Goal: Task Accomplishment & Management: Use online tool/utility

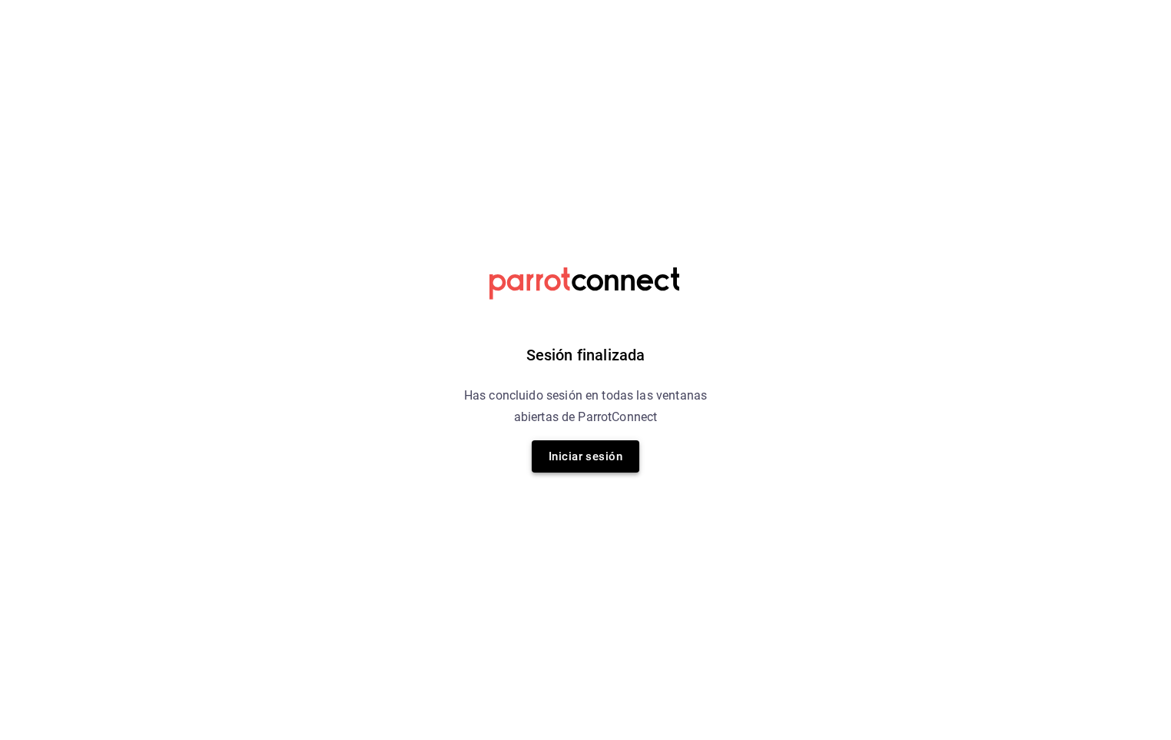
click at [570, 468] on button "Iniciar sesión" at bounding box center [586, 456] width 108 height 32
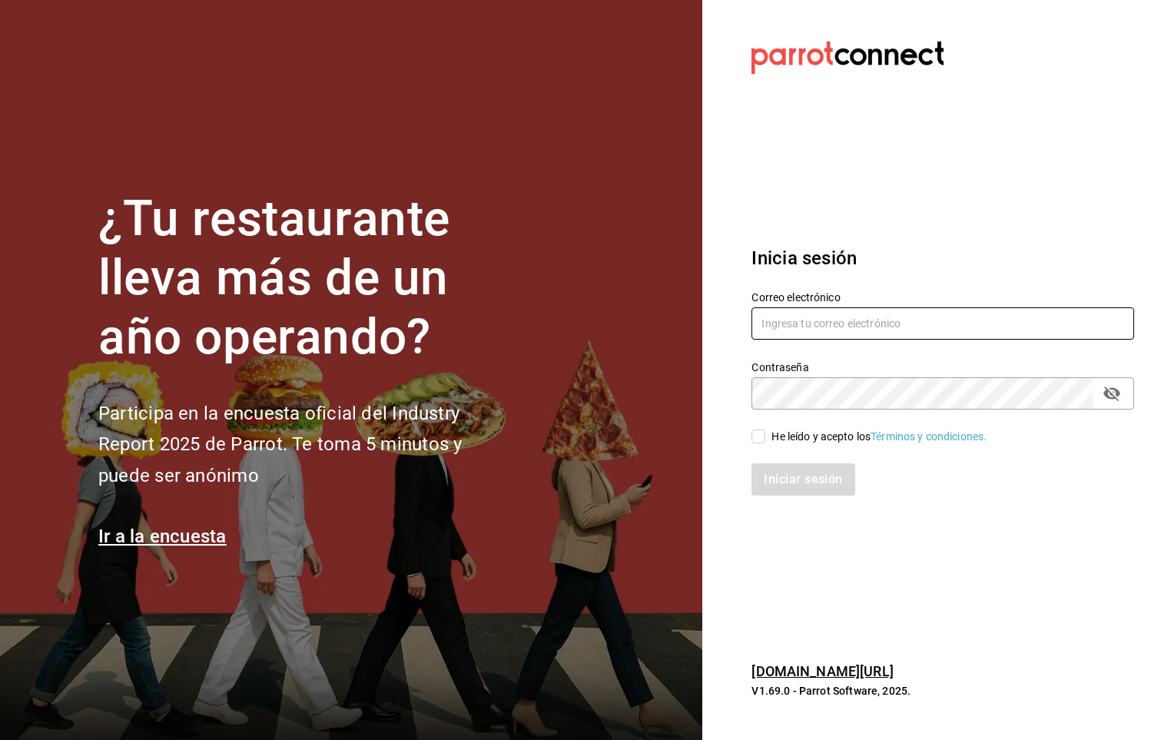
type input "[PERSON_NAME][EMAIL_ADDRESS][PERSON_NAME][DOMAIN_NAME]"
click at [782, 441] on div "He leído y acepto los Términos y condiciones." at bounding box center [879, 437] width 215 height 16
click at [766, 441] on input "He leído y acepto los Términos y condiciones." at bounding box center [759, 437] width 14 height 14
checkbox input "true"
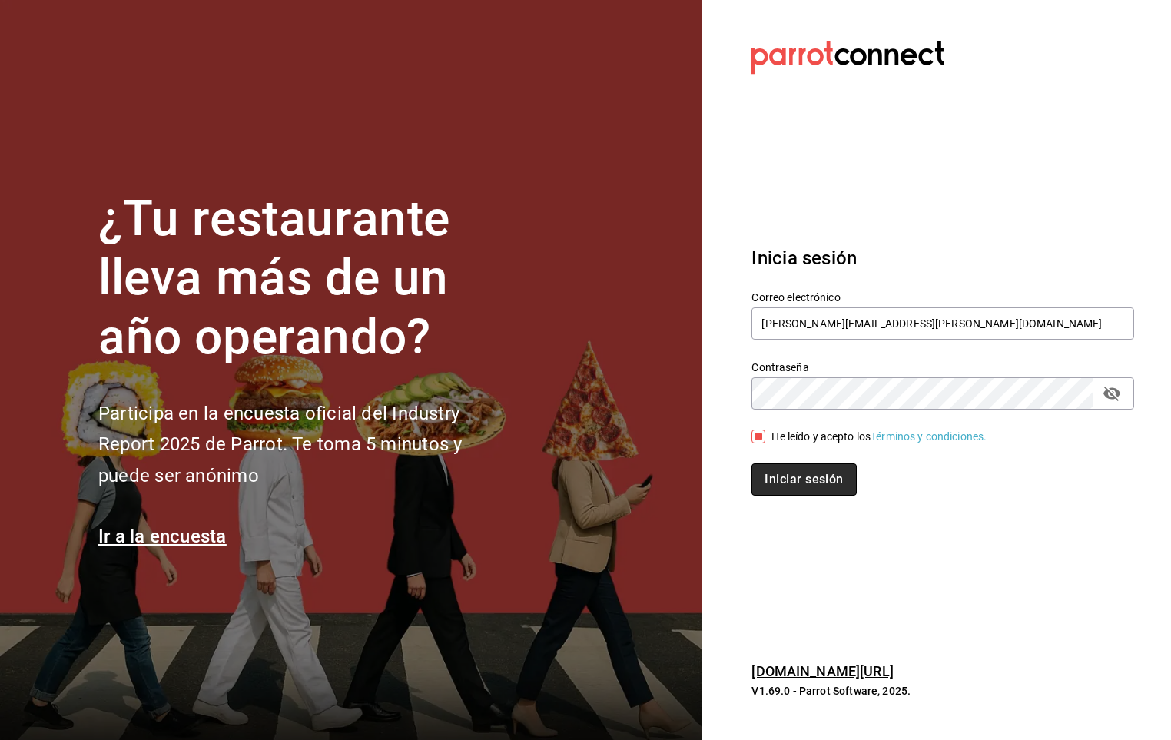
click at [794, 477] on button "Iniciar sesión" at bounding box center [804, 479] width 105 height 32
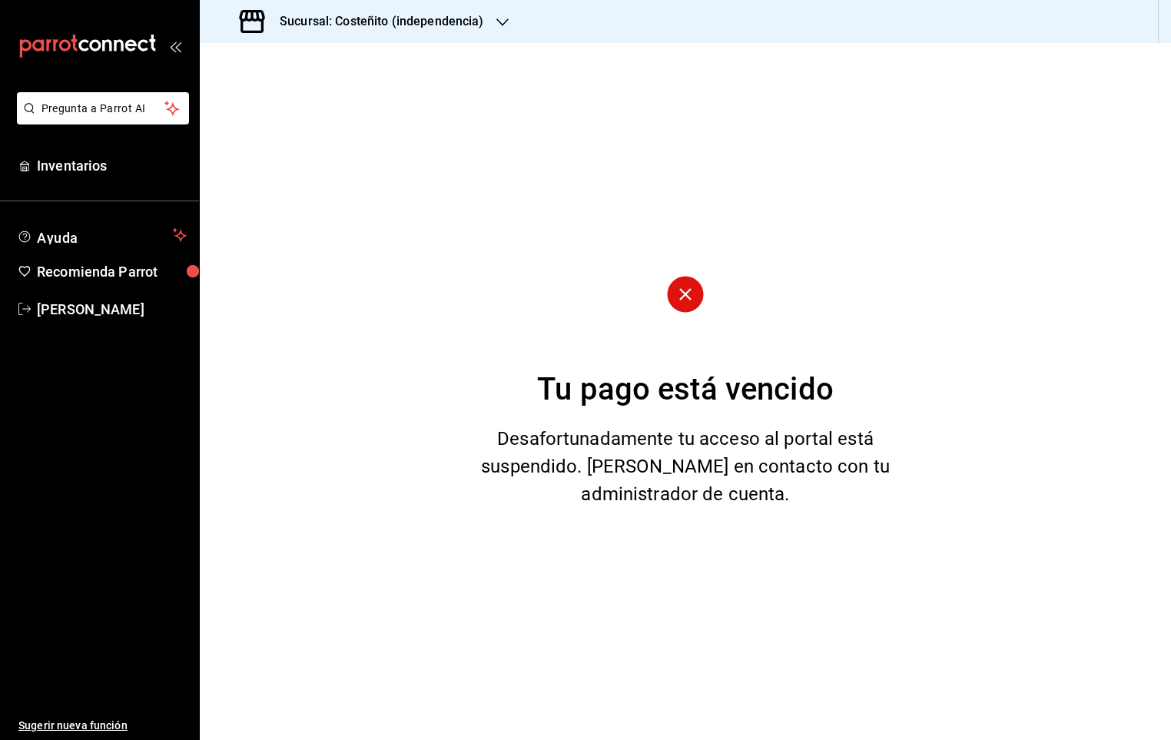
click at [401, 18] on h3 "Sucursal: Costeñito (independencia)" at bounding box center [375, 21] width 217 height 18
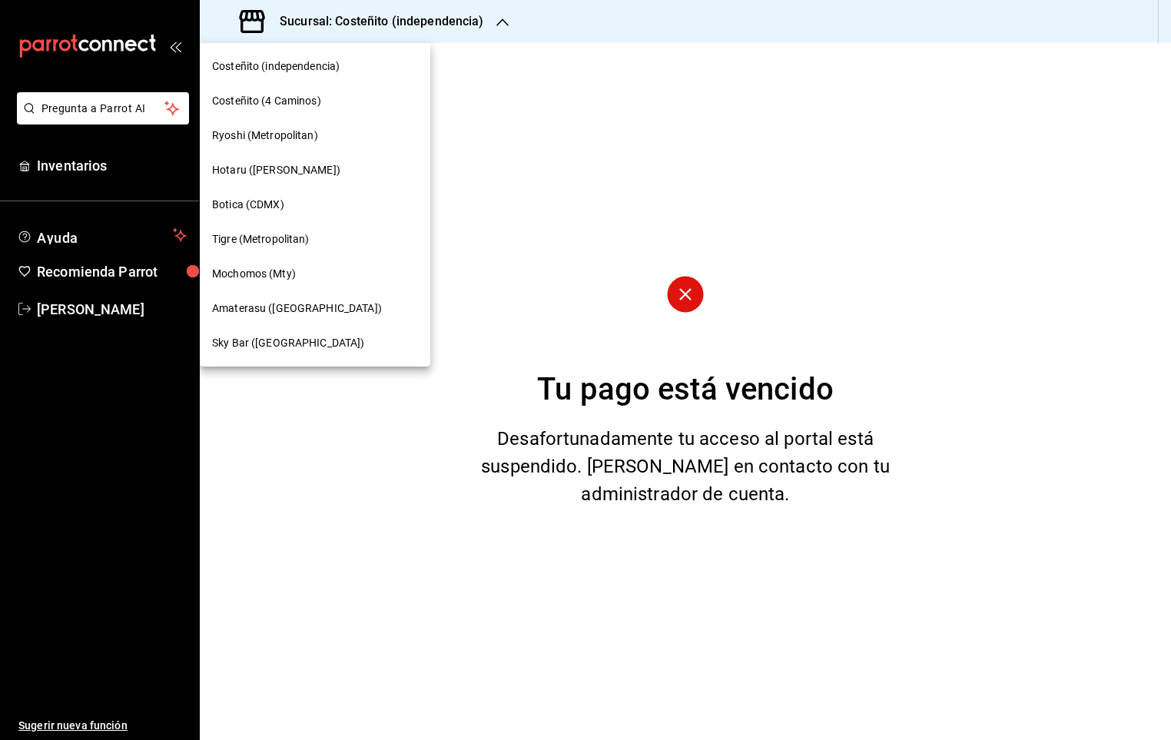
click at [286, 277] on span "Mochomos (Mty)" at bounding box center [254, 274] width 84 height 16
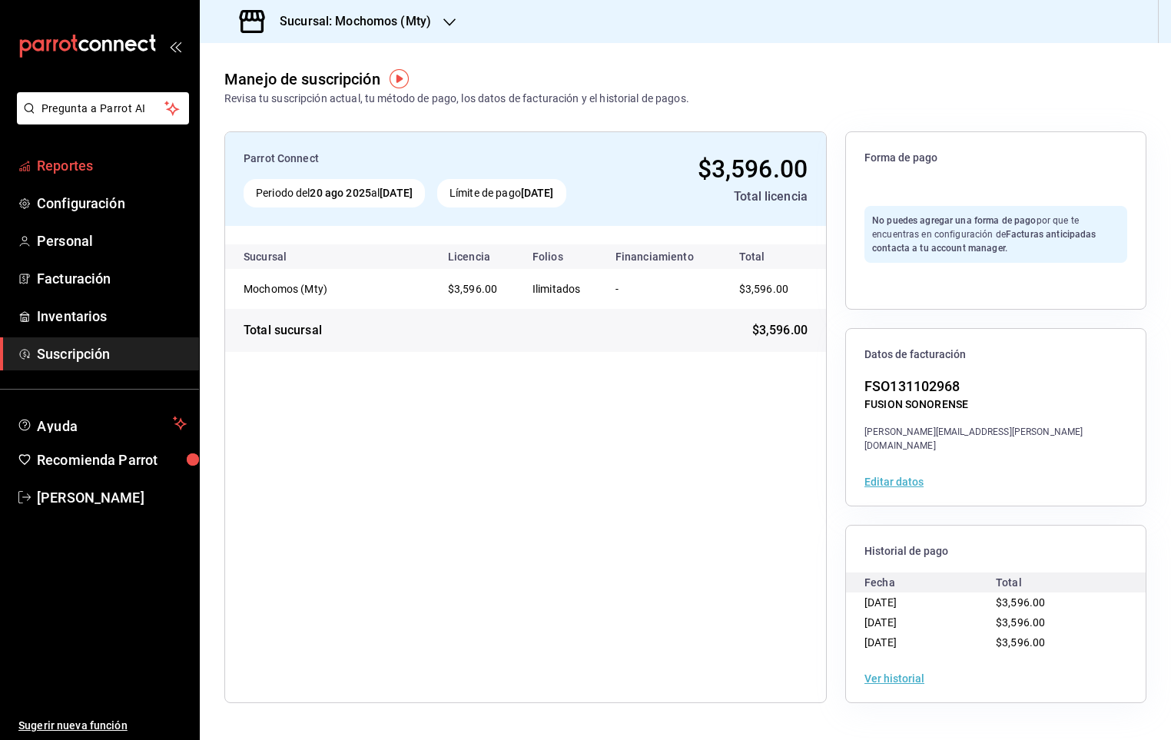
click at [139, 159] on span "Reportes" at bounding box center [112, 165] width 150 height 21
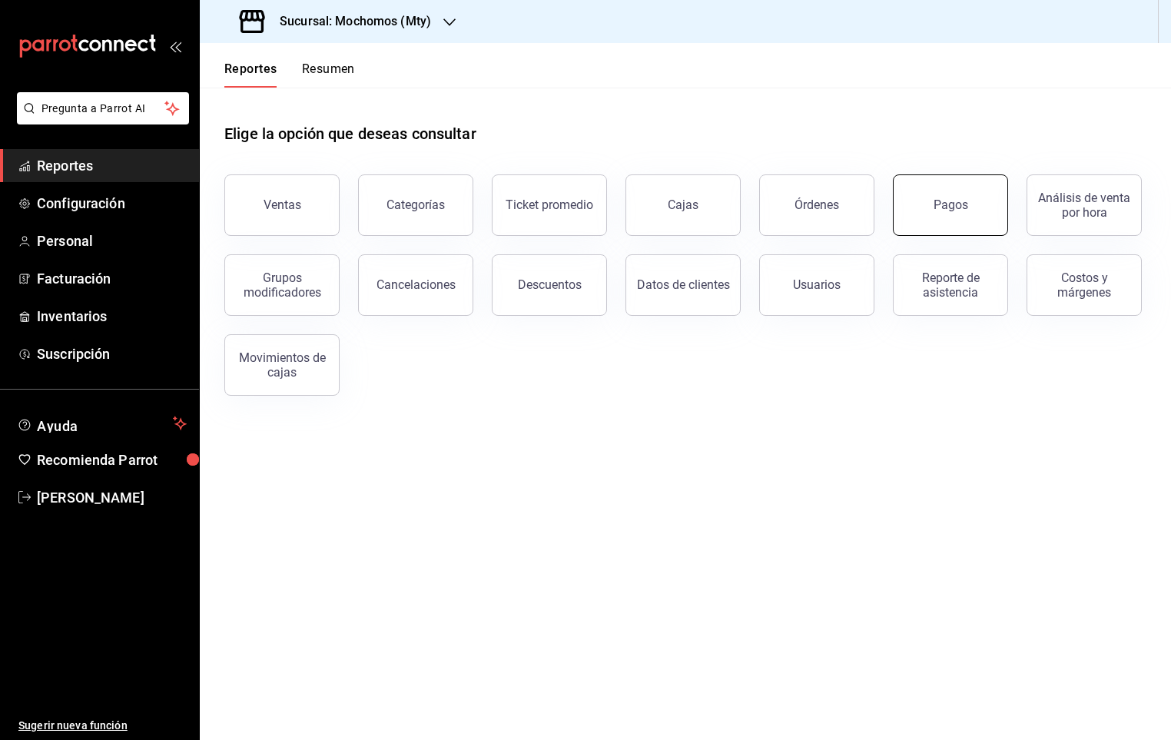
click at [934, 213] on button "Pagos" at bounding box center [950, 204] width 115 height 61
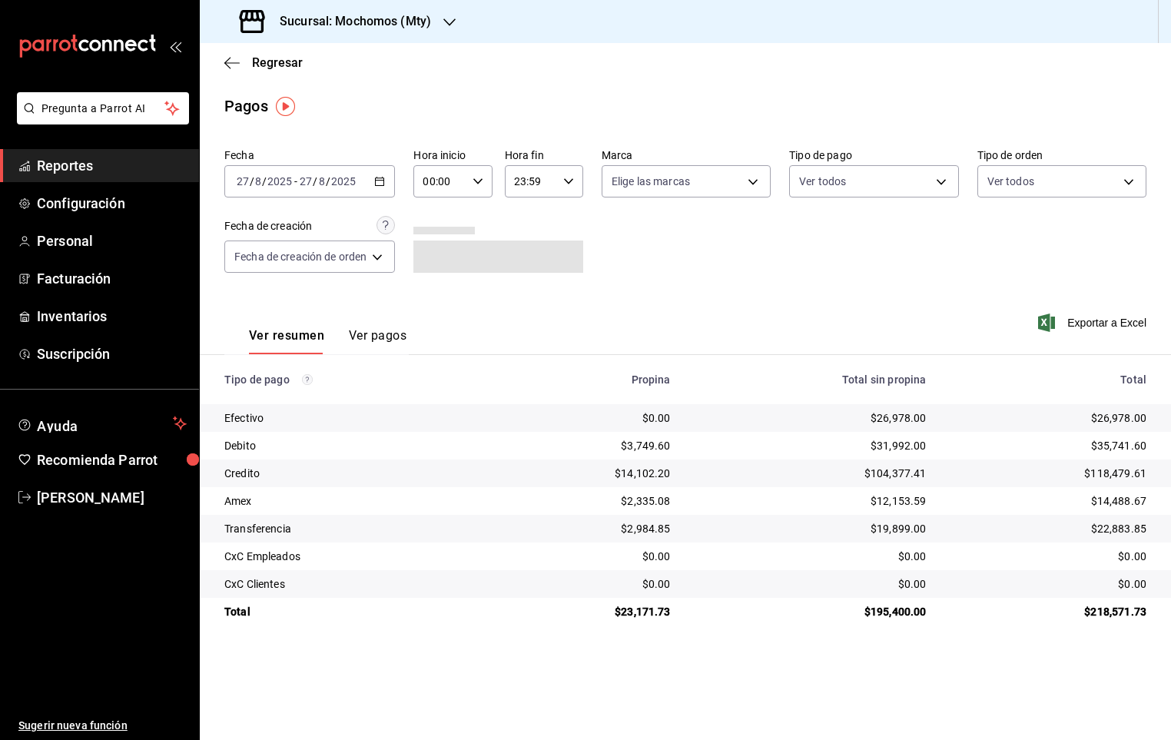
click at [440, 187] on input "00:00" at bounding box center [440, 181] width 52 height 31
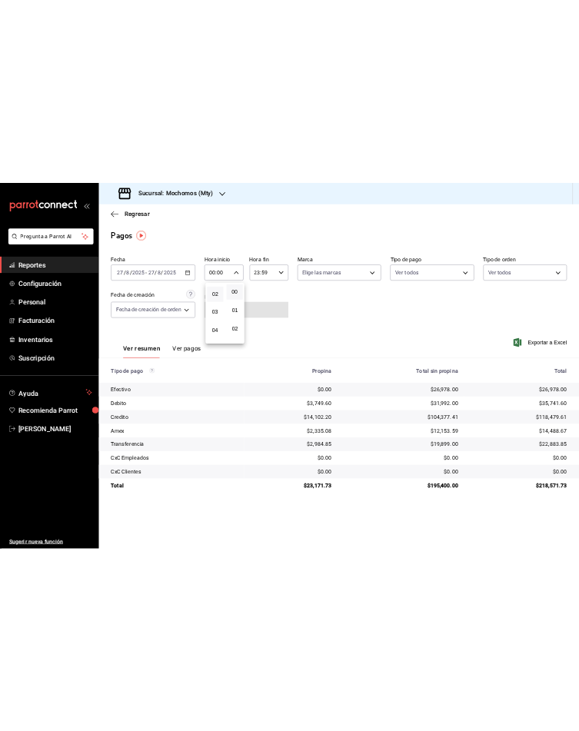
scroll to position [115, 0]
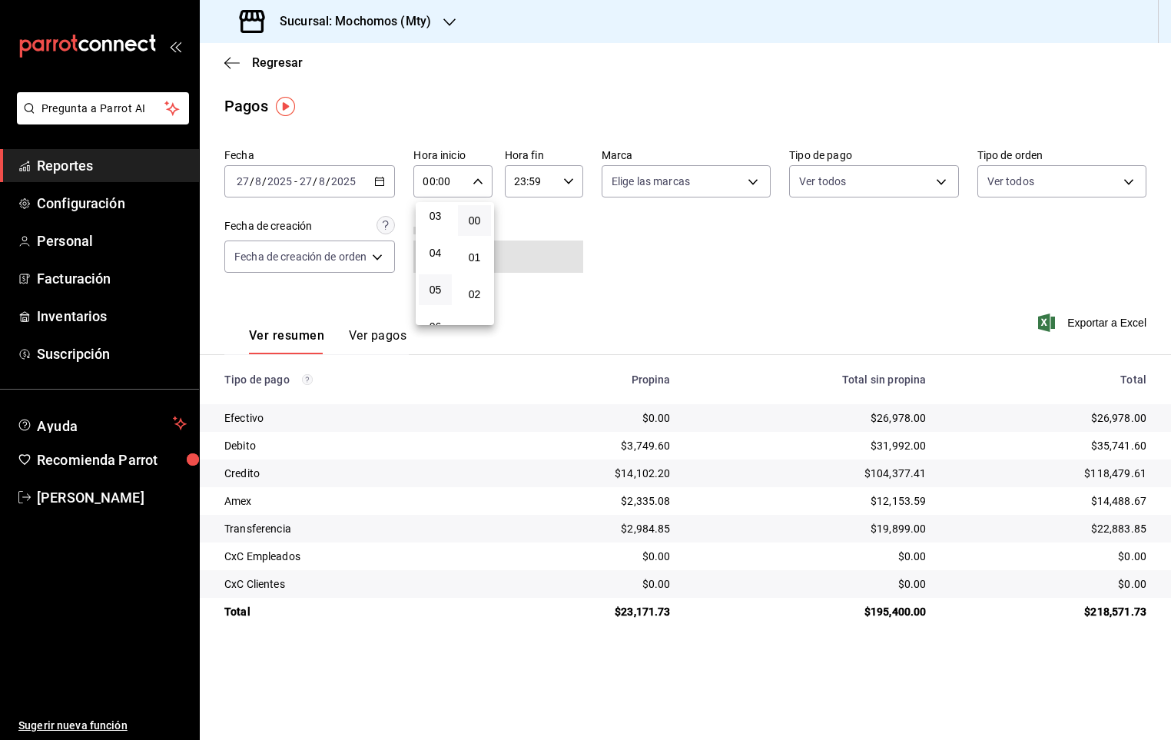
click at [434, 277] on button "05" at bounding box center [435, 289] width 33 height 31
type input "05:00"
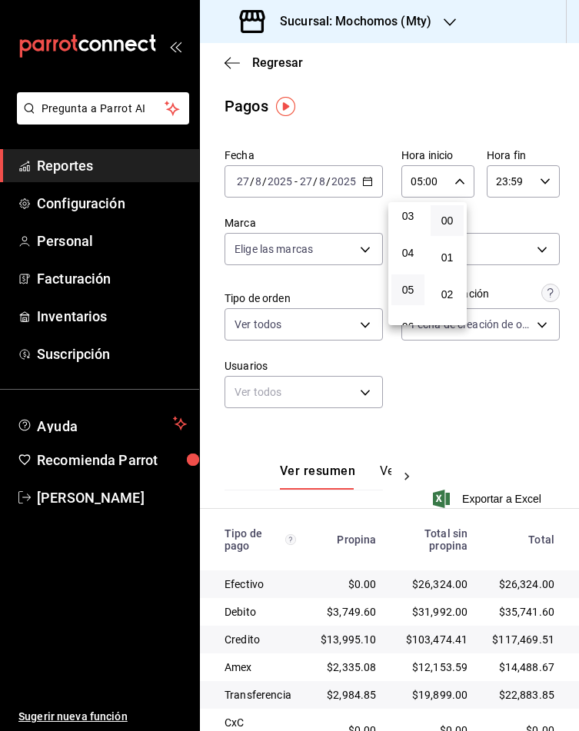
click at [547, 450] on div at bounding box center [289, 365] width 579 height 731
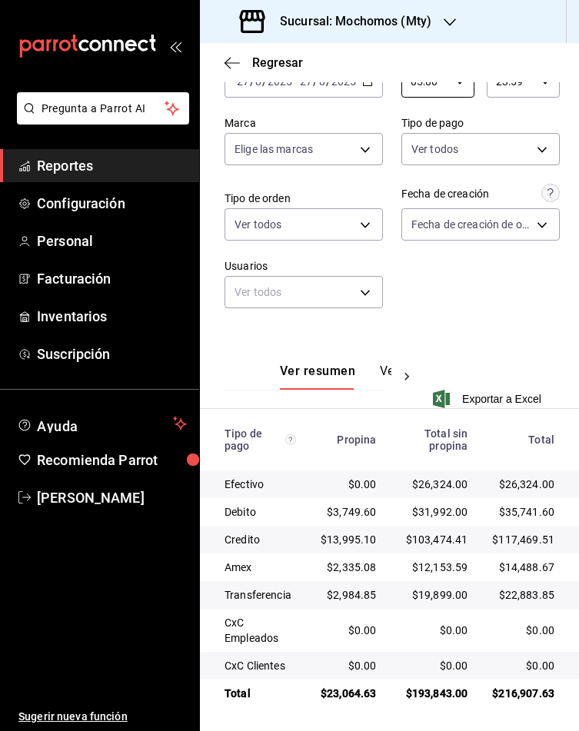
scroll to position [101, 0]
click at [480, 295] on div "Fecha [DATE] [DATE] - [DATE] [DATE] Hora inicio 05:00 Hora inicio Hora fin 23:5…" at bounding box center [389, 184] width 330 height 284
click at [401, 88] on input "05:00" at bounding box center [424, 80] width 47 height 31
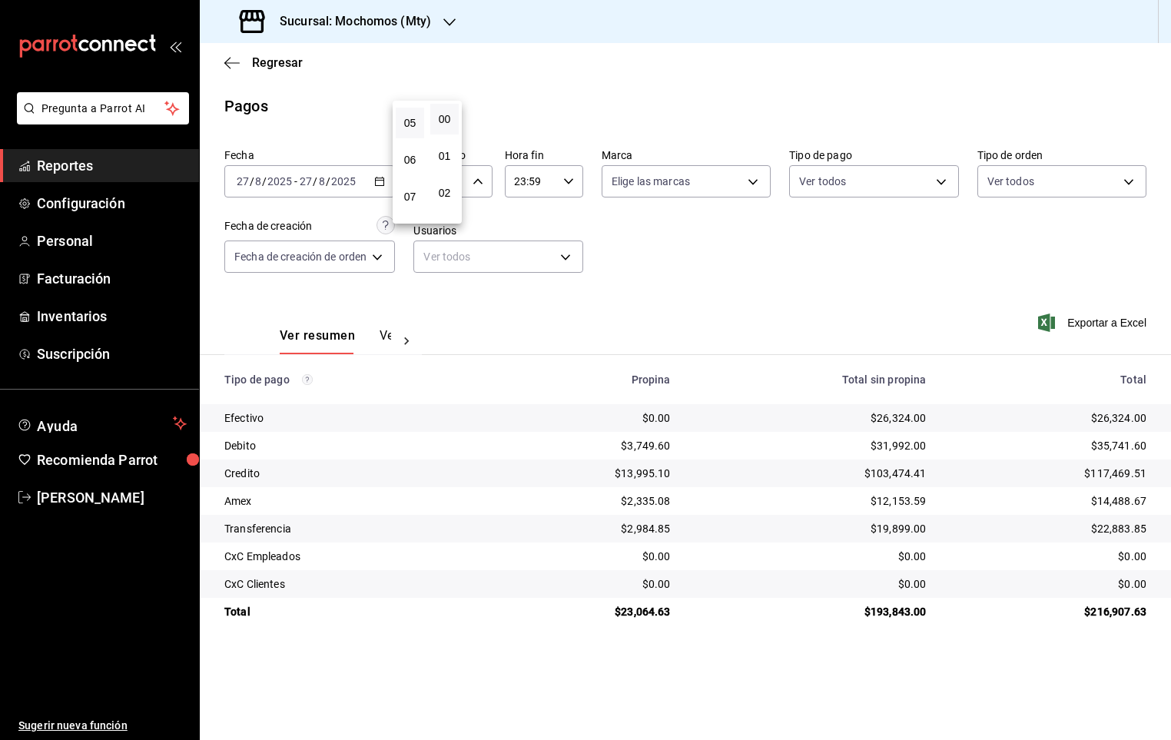
scroll to position [0, 0]
